Goal: Task Accomplishment & Management: Use online tool/utility

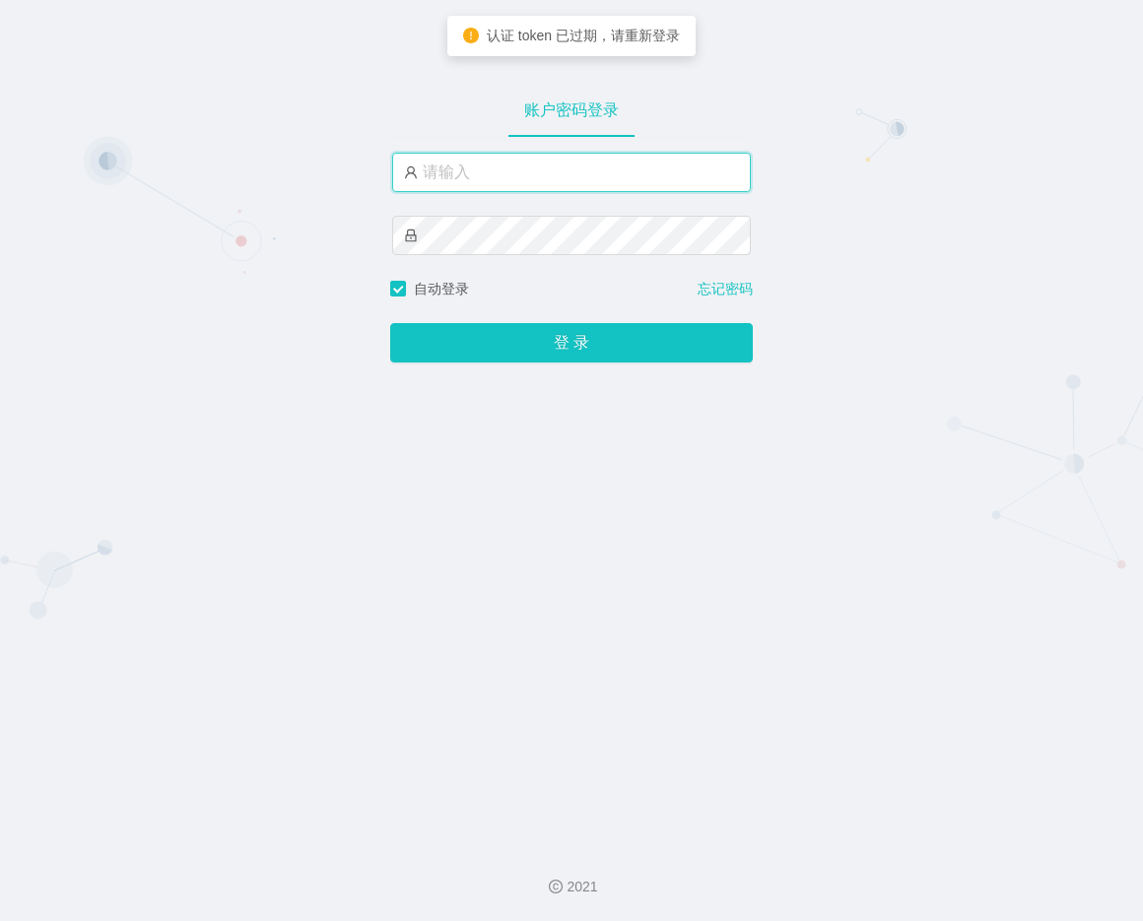
click at [494, 178] on input "text" at bounding box center [571, 172] width 359 height 39
click at [456, 174] on input "text" at bounding box center [571, 172] width 359 height 39
type input "admin"
click at [433, 168] on input "text" at bounding box center [571, 172] width 359 height 39
type input "admin"
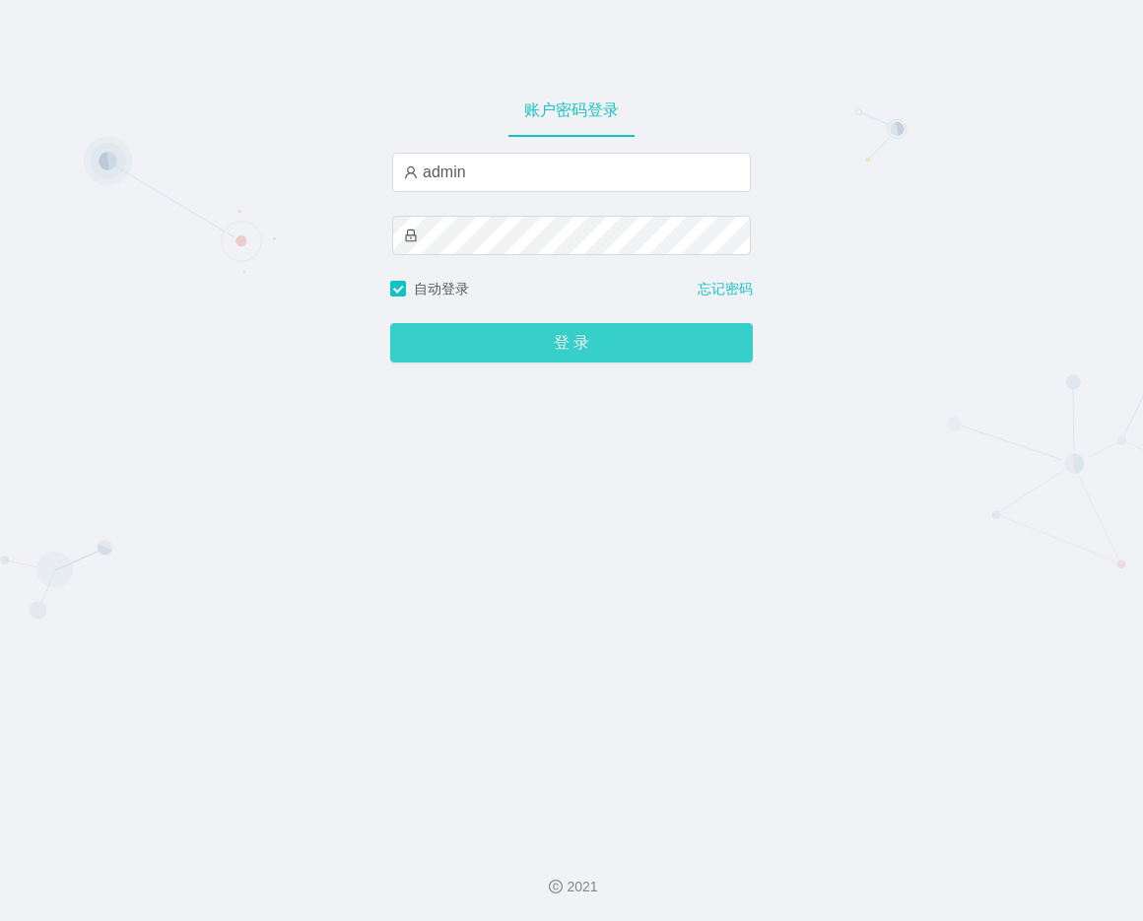
click at [551, 335] on button "登 录" at bounding box center [571, 342] width 362 height 39
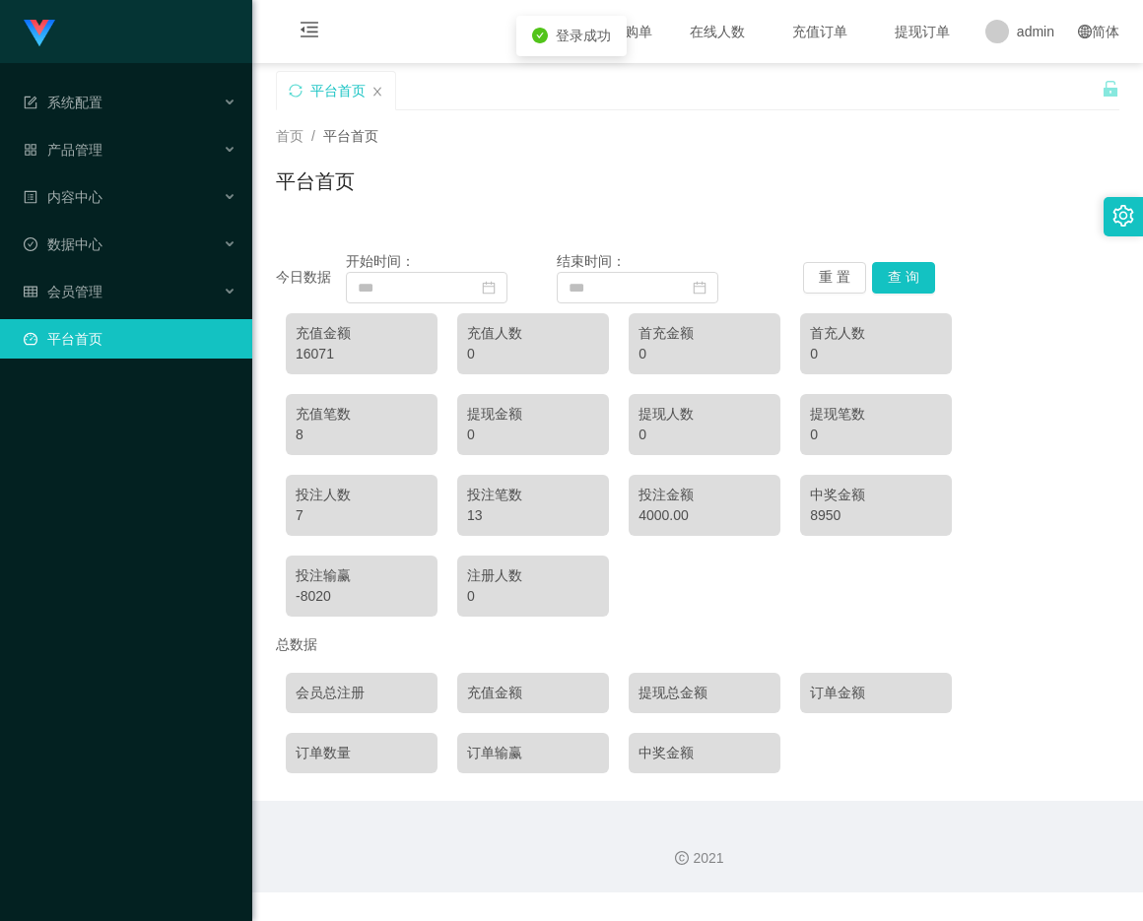
click at [580, 168] on div "平台首页" at bounding box center [697, 188] width 843 height 45
